Goal: Task Accomplishment & Management: Manage account settings

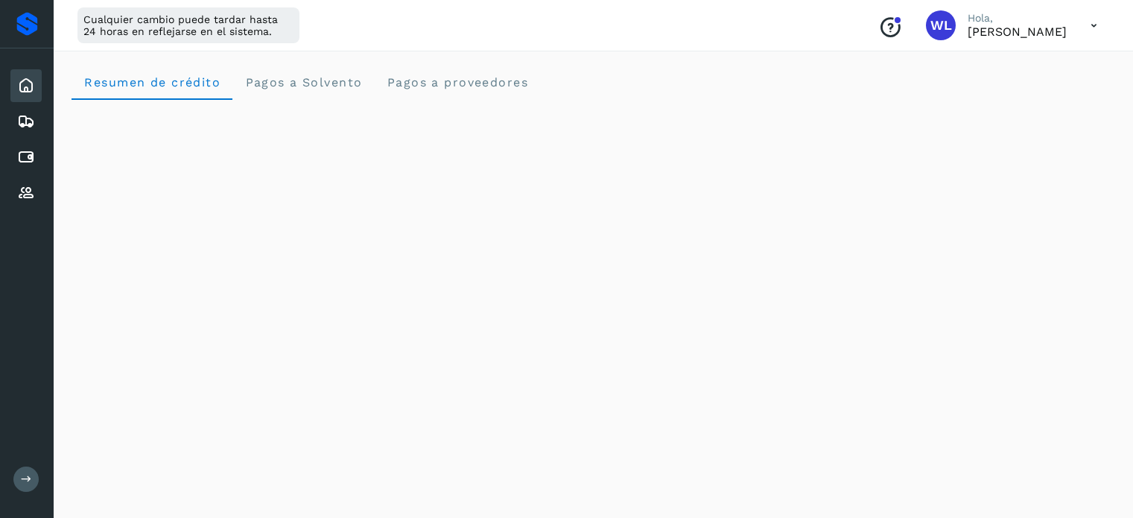
scroll to position [550, 0]
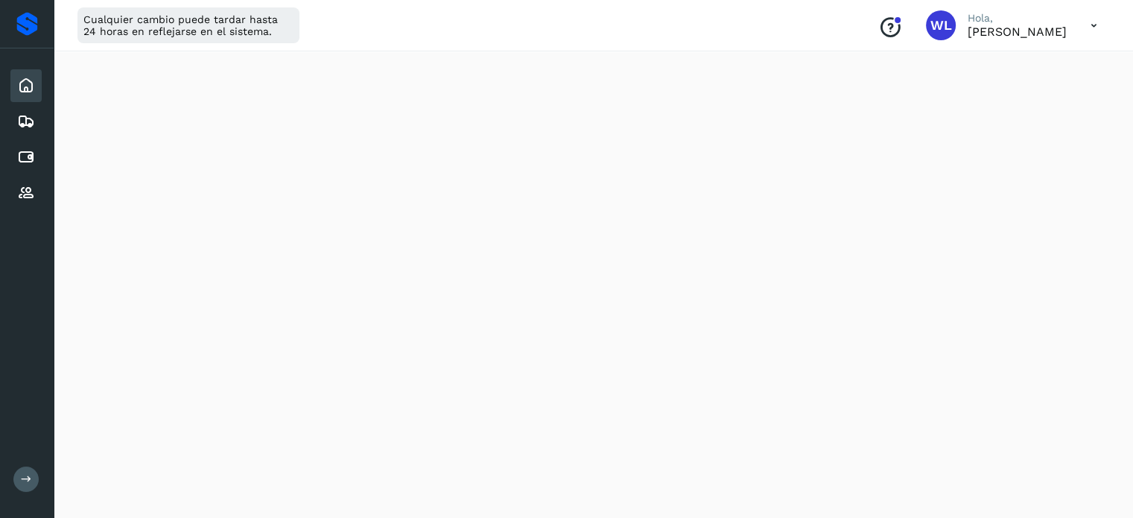
click at [31, 77] on icon at bounding box center [26, 86] width 18 height 18
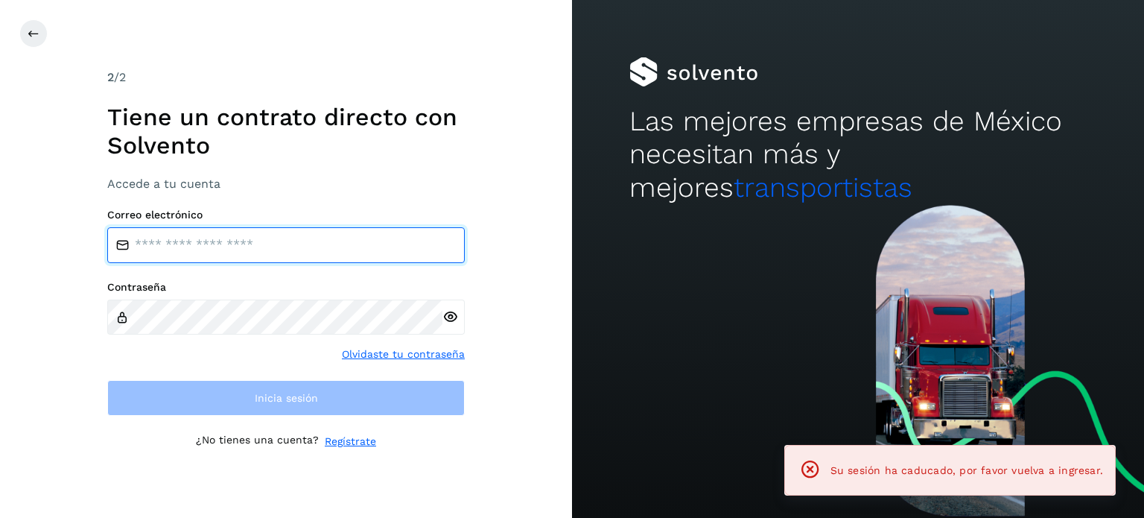
click at [220, 243] on input "email" at bounding box center [285, 245] width 357 height 36
type input "**********"
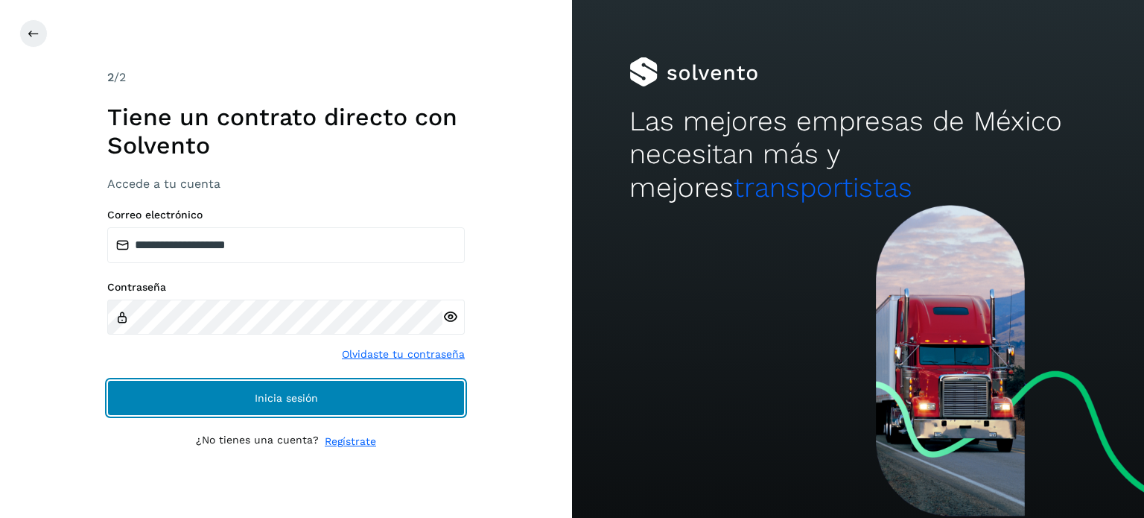
click at [353, 398] on button "Inicia sesión" at bounding box center [285, 398] width 357 height 36
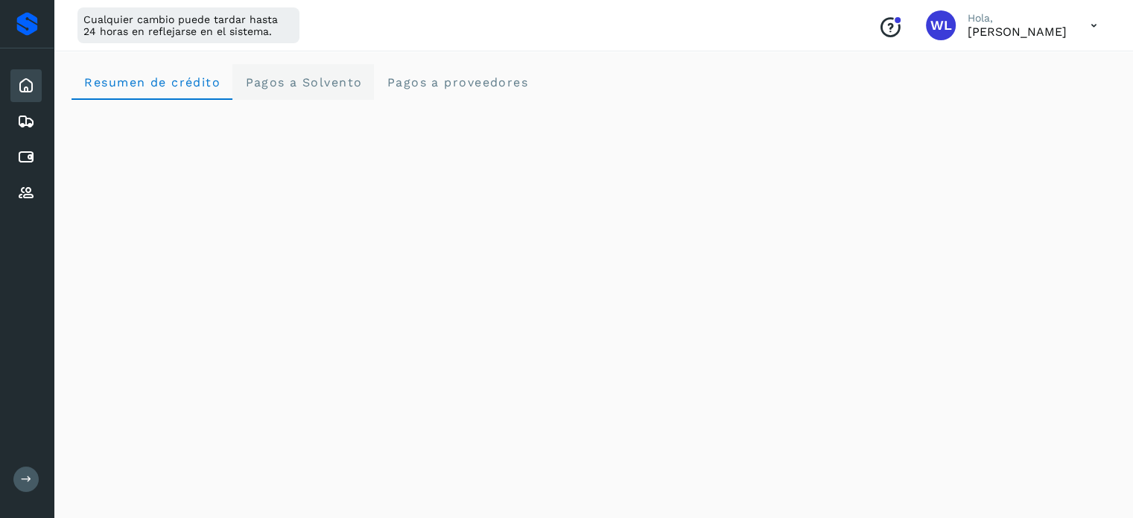
click at [322, 83] on span "Pagos a Solvento" at bounding box center [303, 82] width 118 height 14
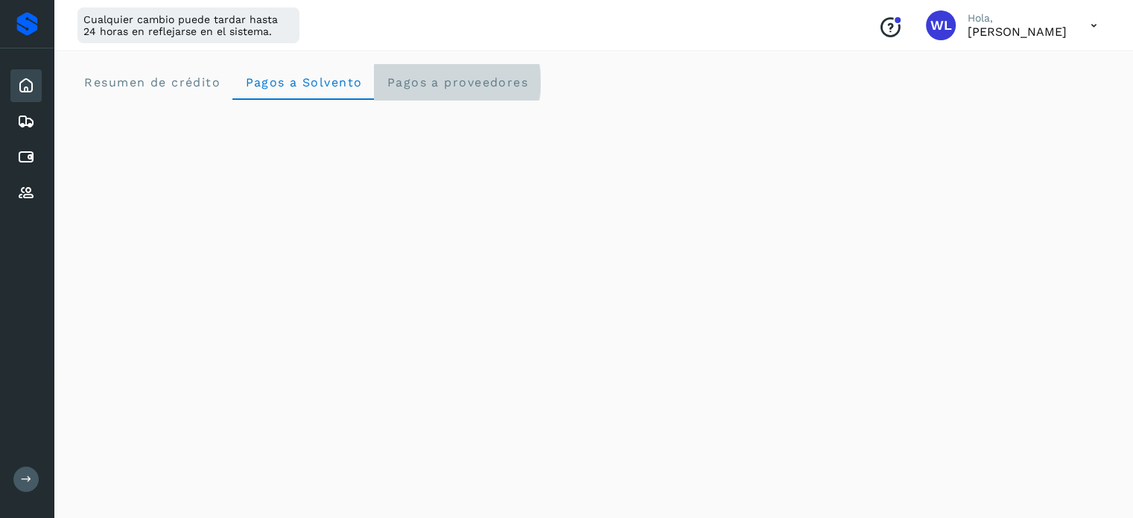
click at [447, 95] on proveedores "Pagos a proveedores" at bounding box center [457, 82] width 166 height 36
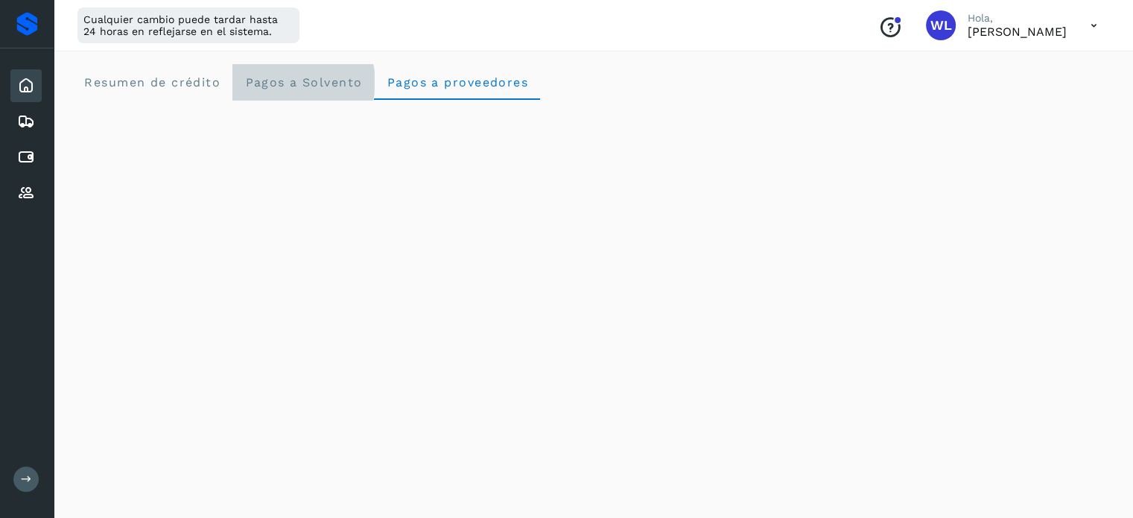
click at [331, 83] on span "Pagos a Solvento" at bounding box center [303, 82] width 118 height 14
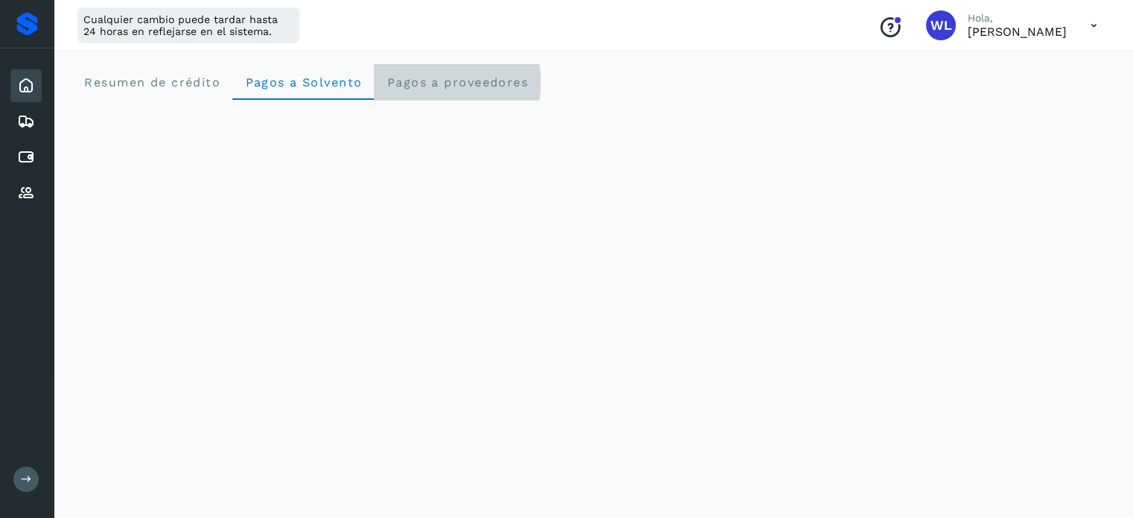
click at [440, 84] on span "Pagos a proveedores" at bounding box center [457, 82] width 142 height 14
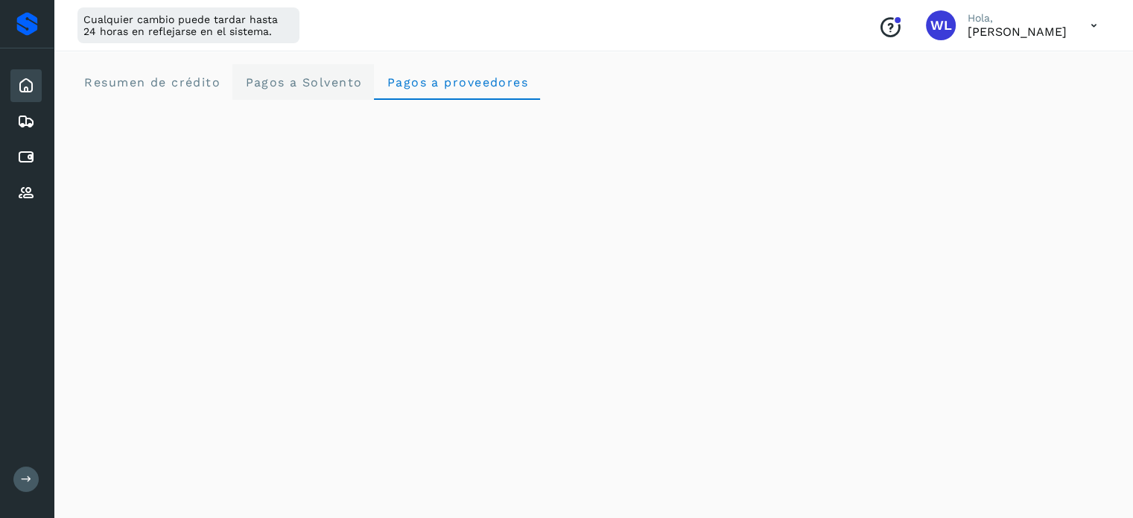
click at [313, 70] on Solvento "Pagos a Solvento" at bounding box center [302, 82] width 141 height 36
click at [167, 76] on span "Resumen de crédito" at bounding box center [151, 82] width 137 height 14
click at [28, 81] on icon at bounding box center [26, 86] width 18 height 18
click at [27, 121] on icon at bounding box center [26, 121] width 18 height 18
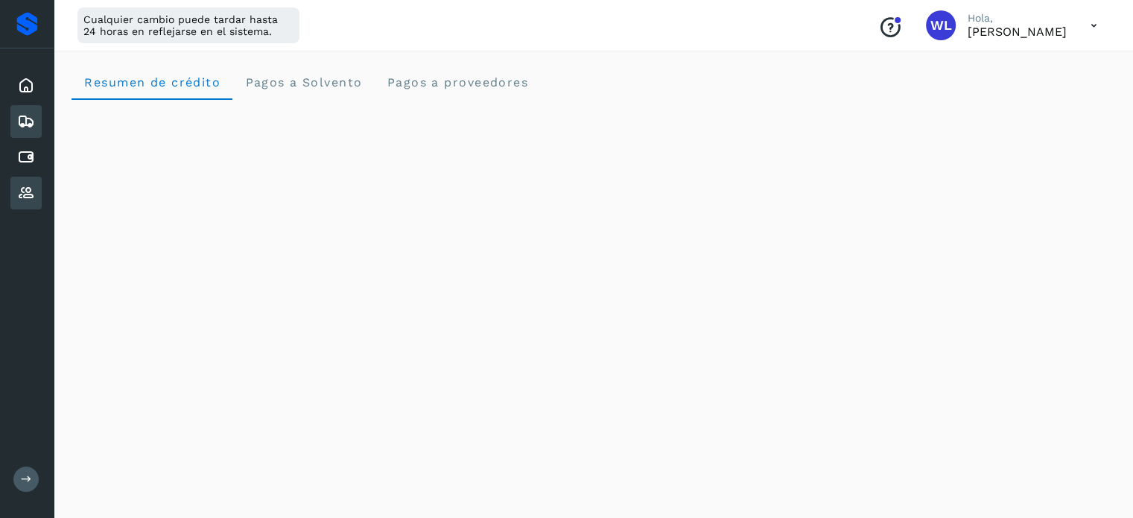
click at [28, 188] on icon at bounding box center [26, 193] width 18 height 18
